Goal: Task Accomplishment & Management: Use online tool/utility

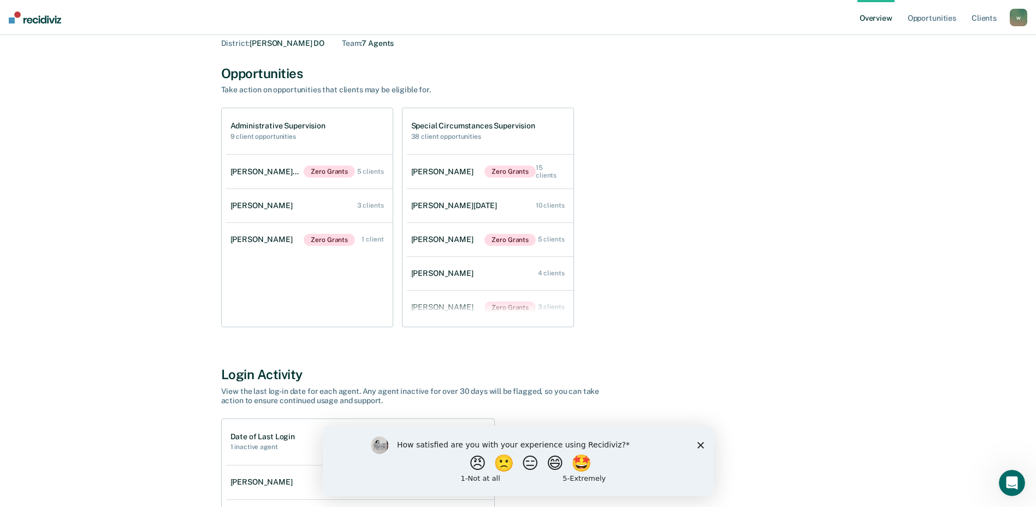
scroll to position [164, 0]
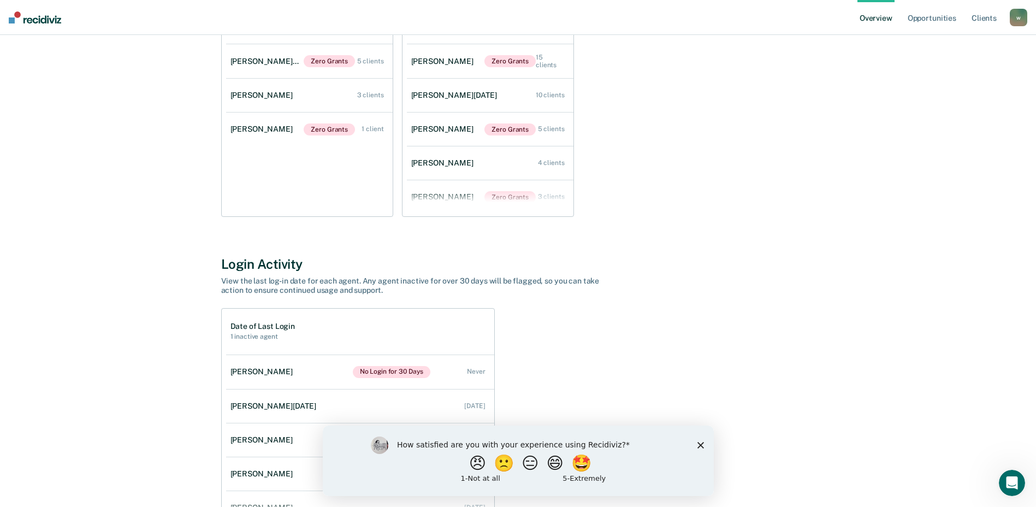
click at [697, 444] on icon "Close survey" at bounding box center [700, 444] width 7 height 7
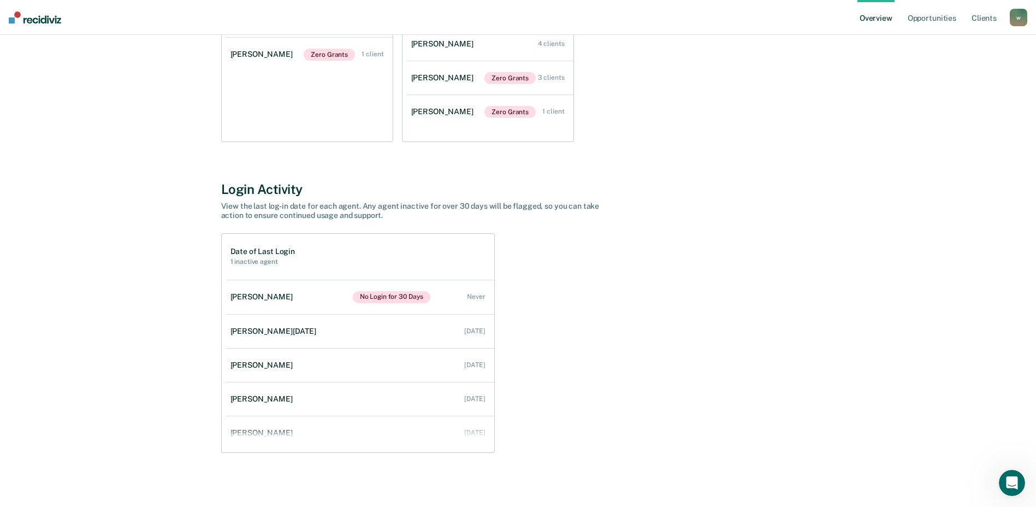
scroll to position [241, 0]
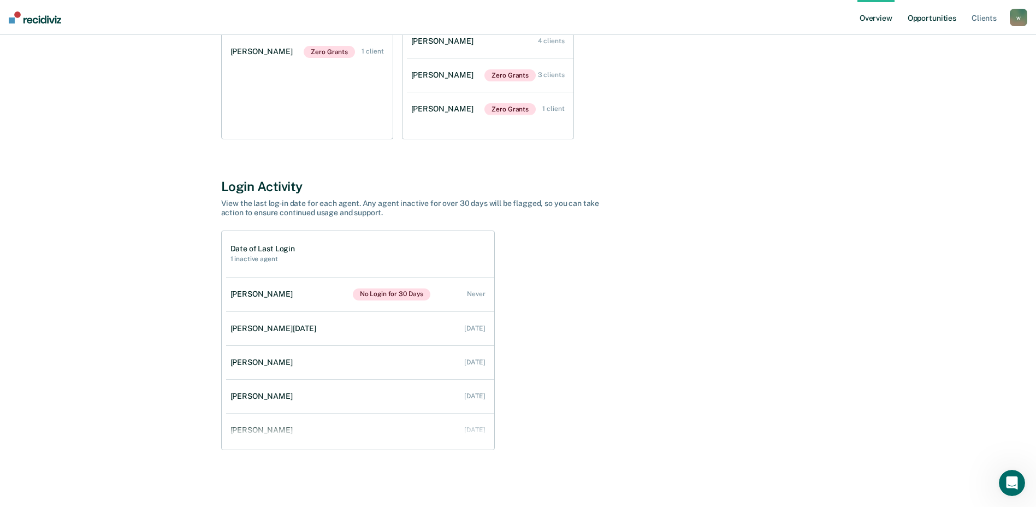
click at [932, 19] on link "Opportunities" at bounding box center [932, 17] width 53 height 35
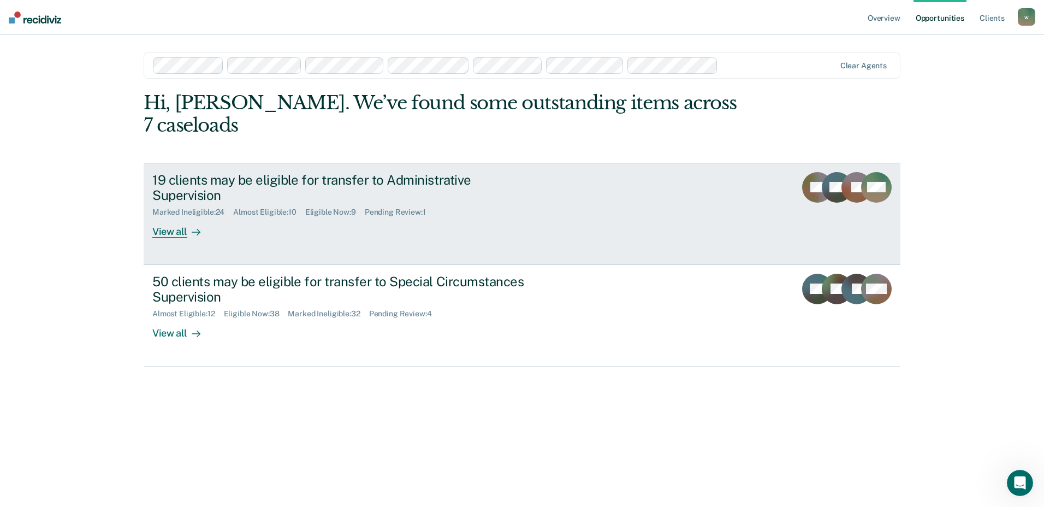
click at [187, 226] on div at bounding box center [193, 232] width 13 height 13
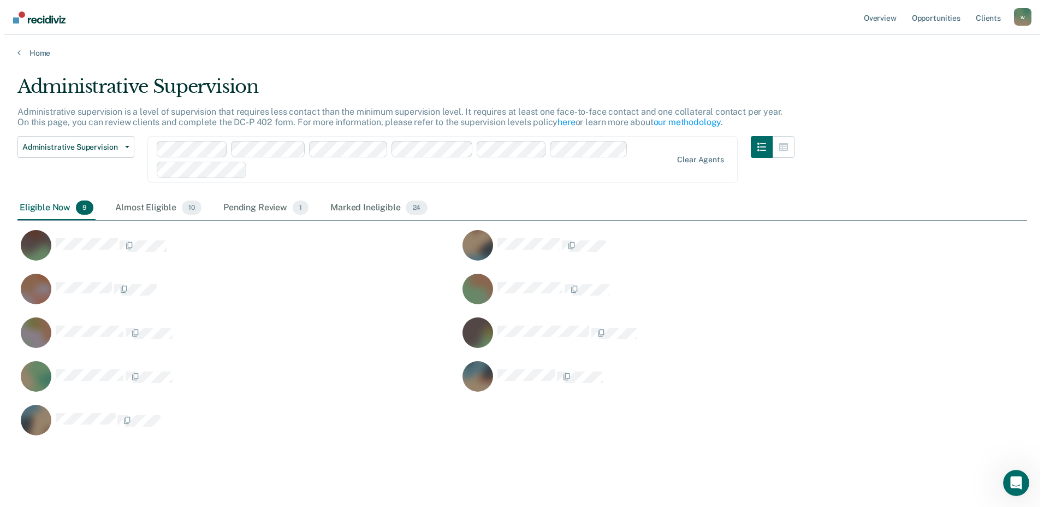
scroll to position [360, 1002]
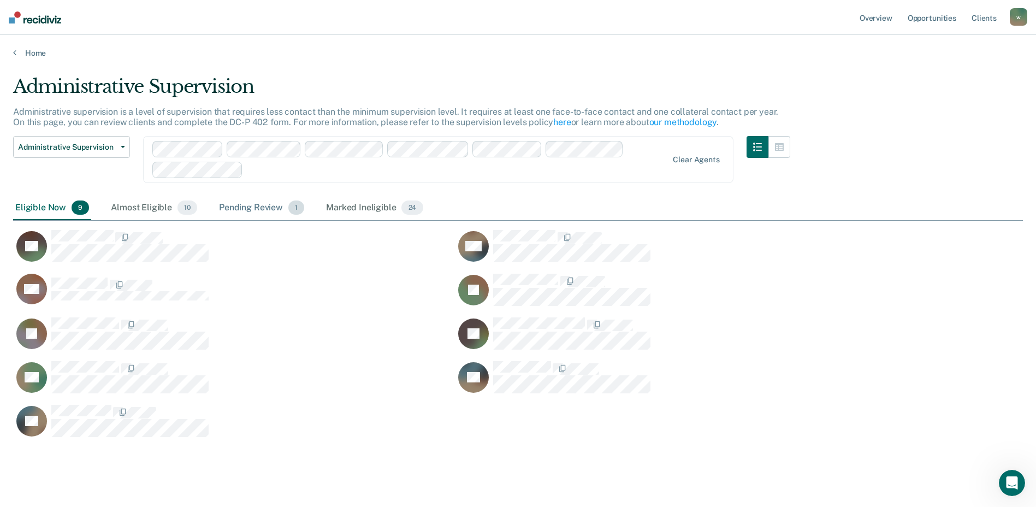
click at [232, 210] on div "Pending Review 1" at bounding box center [262, 208] width 90 height 24
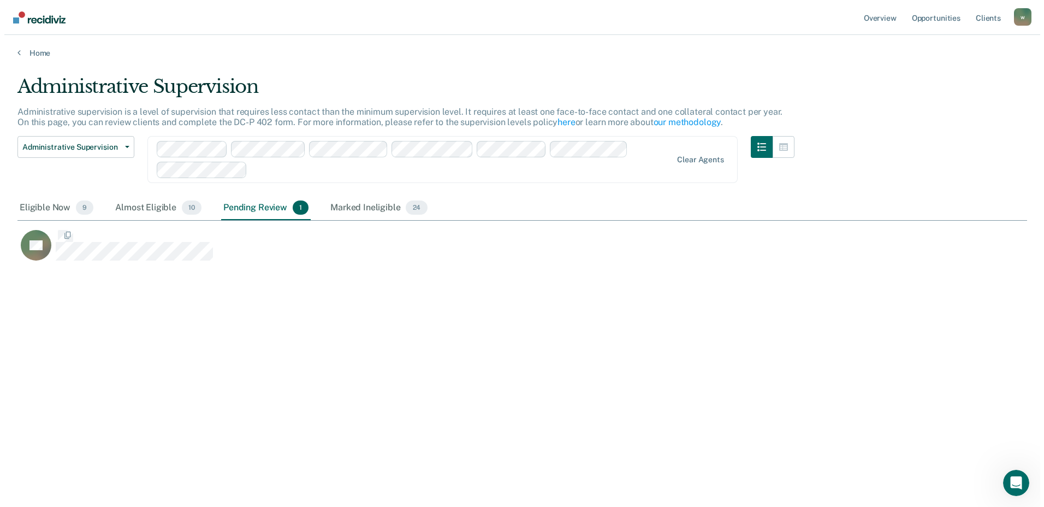
scroll to position [9, 9]
